Goal: Find contact information: Find contact information

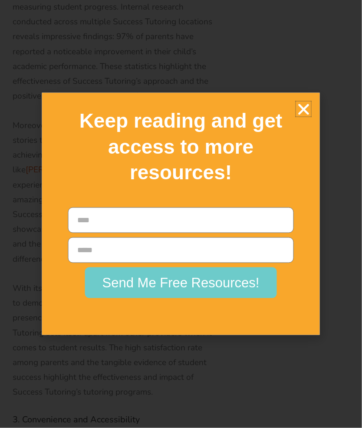
scroll to position [4787, 0]
click at [308, 117] on icon "Close" at bounding box center [303, 109] width 15 height 15
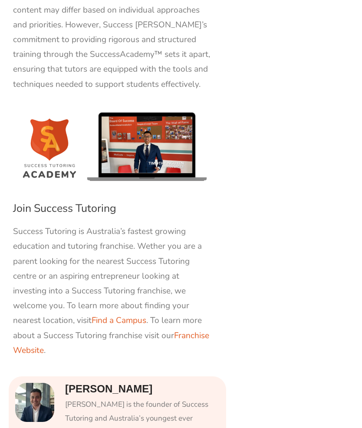
scroll to position [7597, 0]
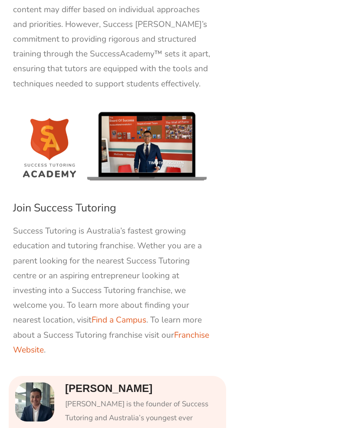
click at [146, 315] on link "Find a Campus" at bounding box center [119, 320] width 55 height 11
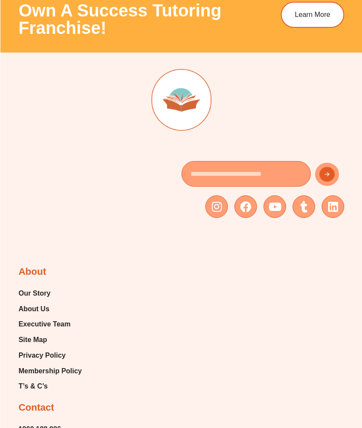
scroll to position [5346, 0]
click at [33, 318] on span "Executive Team" at bounding box center [44, 324] width 52 height 13
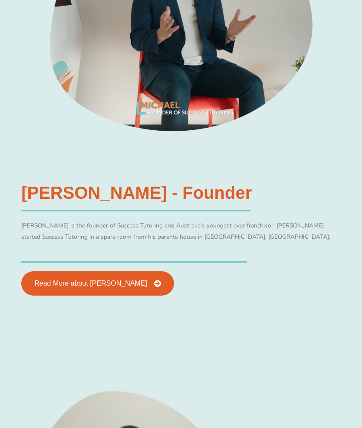
scroll to position [495, 3]
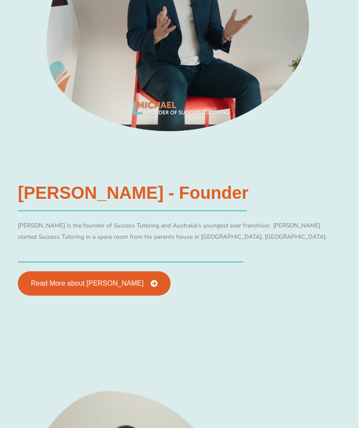
click at [63, 280] on span "Read More about Michael Black" at bounding box center [87, 283] width 113 height 7
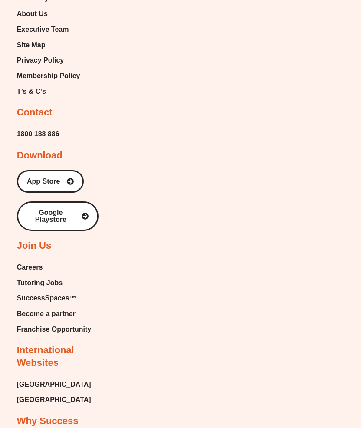
scroll to position [1004, 1]
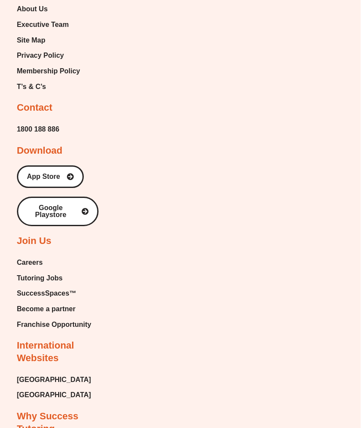
click at [40, 318] on span "Franchise Opportunity" at bounding box center [54, 324] width 75 height 13
